Goal: Check status: Check status

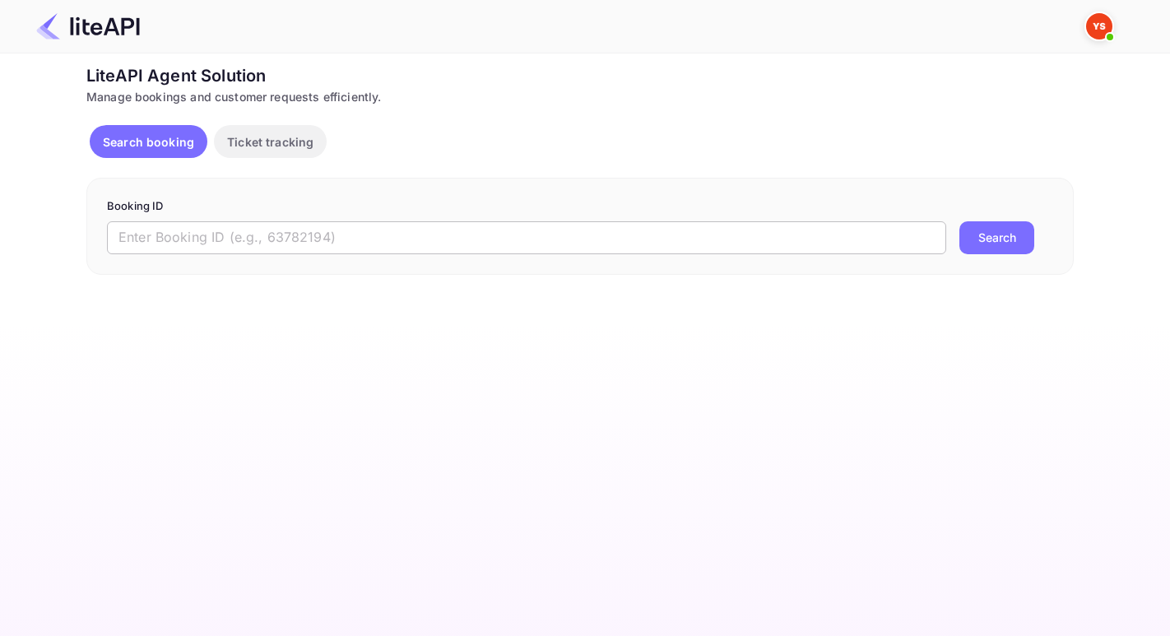
click at [150, 234] on input "text" at bounding box center [527, 237] width 840 height 33
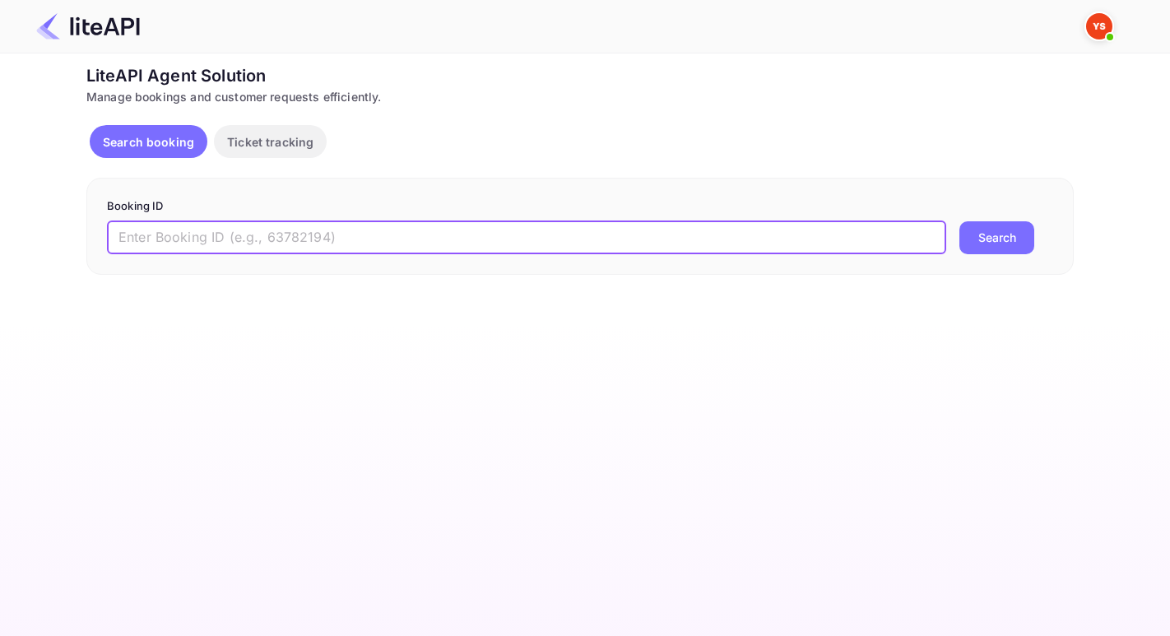
paste input "6885083"
type input "6885083"
click at [960, 221] on button "Search" at bounding box center [997, 237] width 75 height 33
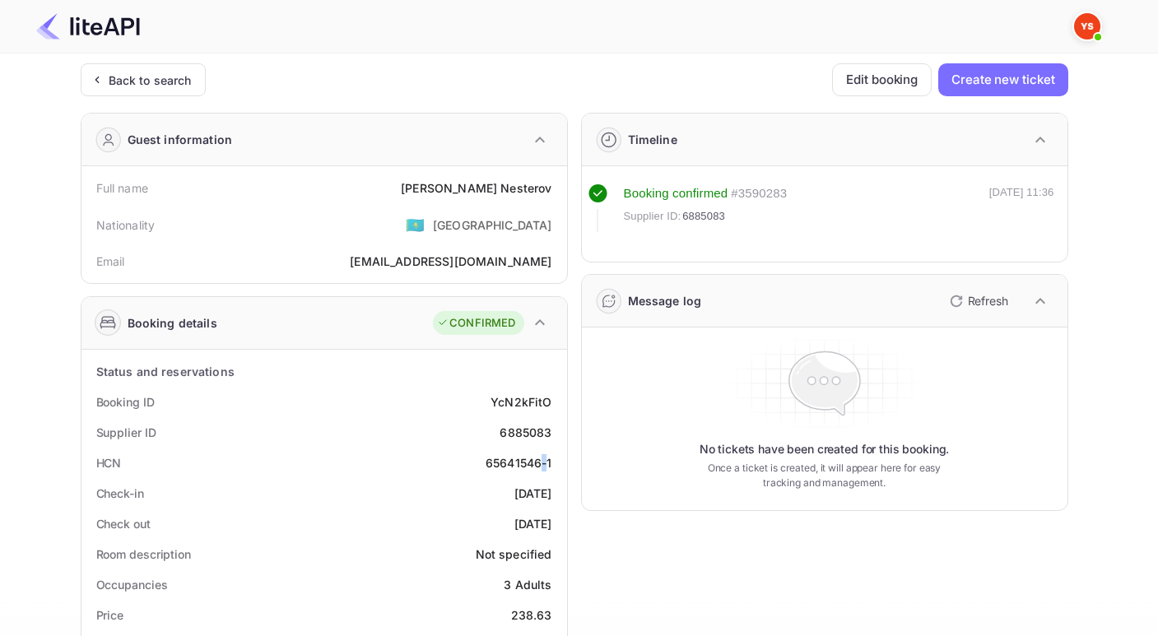
click at [548, 463] on div "65641546-1" at bounding box center [519, 462] width 67 height 17
drag, startPoint x: 480, startPoint y: 460, endPoint x: 556, endPoint y: 461, distance: 76.6
click at [556, 461] on div "HCN 65641546-1" at bounding box center [324, 463] width 472 height 30
